Goal: Navigation & Orientation: Find specific page/section

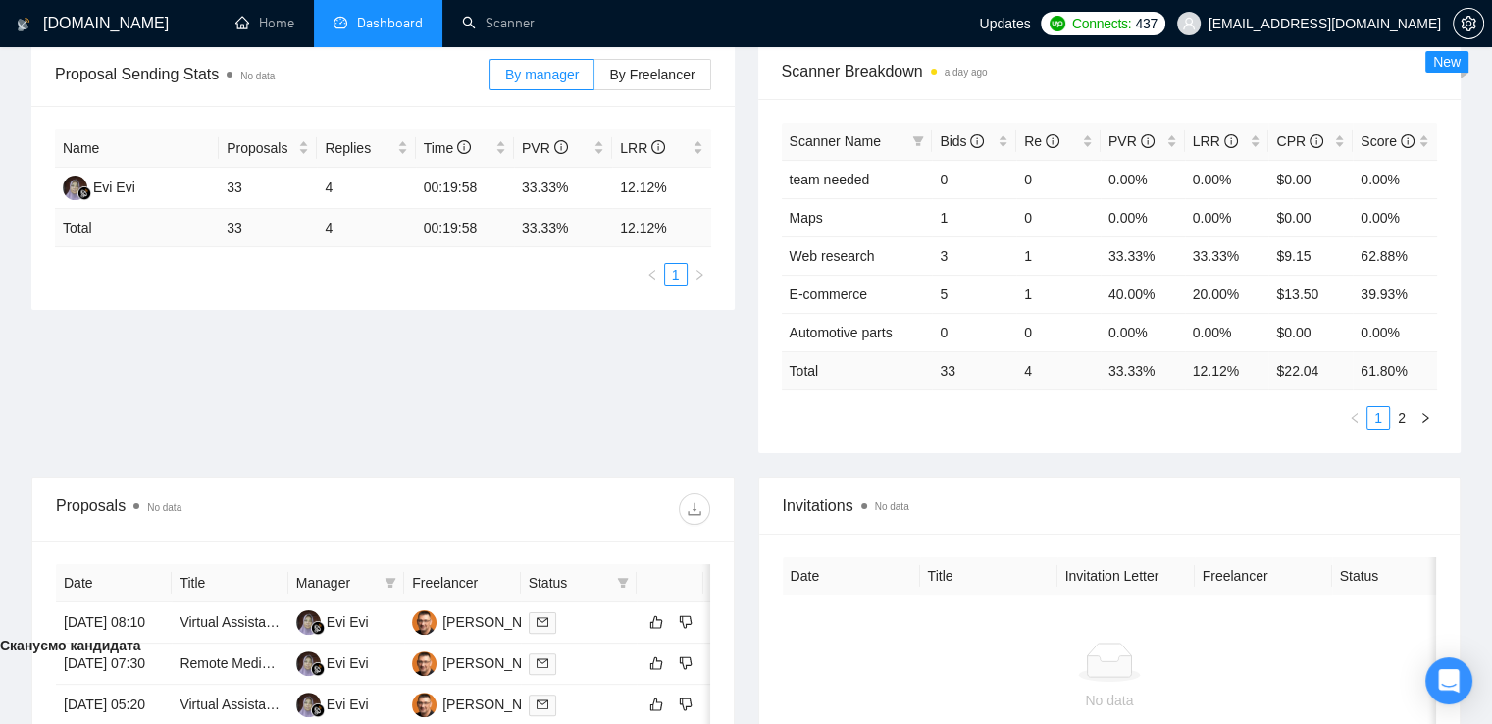
scroll to position [276, 0]
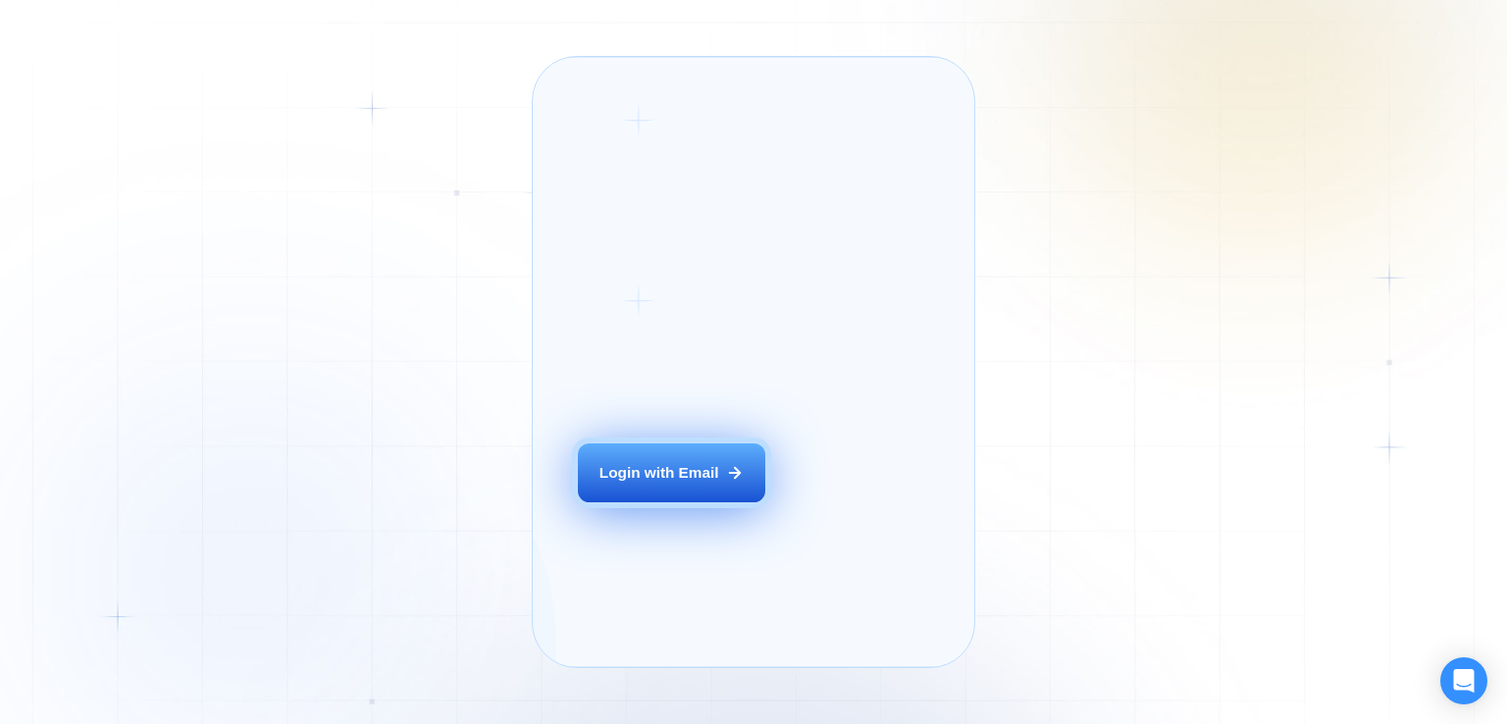
click at [722, 502] on button "Login with Email" at bounding box center [671, 473] width 186 height 59
